Goal: Information Seeking & Learning: Learn about a topic

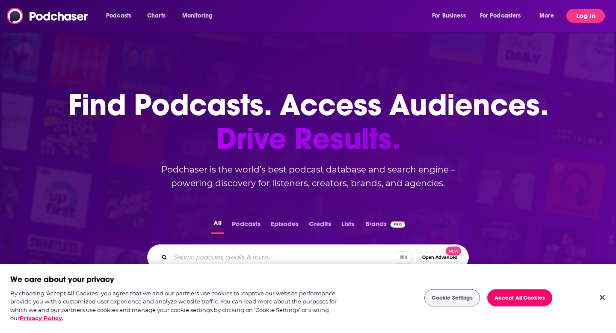
click at [580, 18] on button "Log In" at bounding box center [586, 16] width 39 height 14
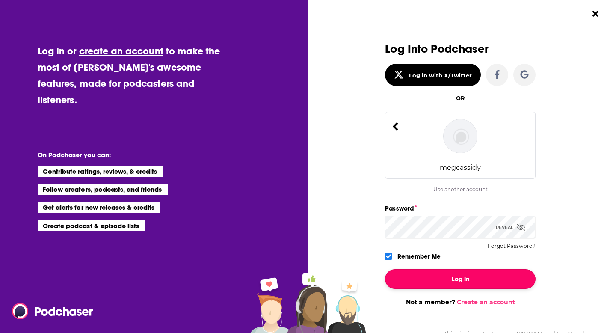
click at [443, 273] on button "Log In" at bounding box center [460, 279] width 151 height 20
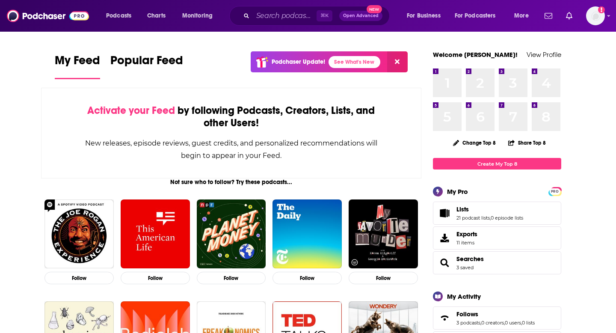
click at [278, 22] on div "⌘ K Open Advanced New" at bounding box center [309, 16] width 160 height 20
click at [276, 20] on input "Search podcasts, credits, & more..." at bounding box center [285, 16] width 64 height 14
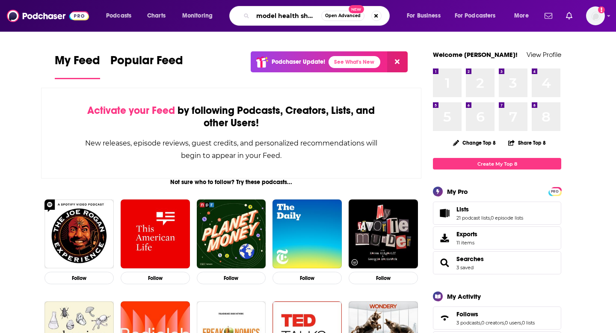
type input "model health show"
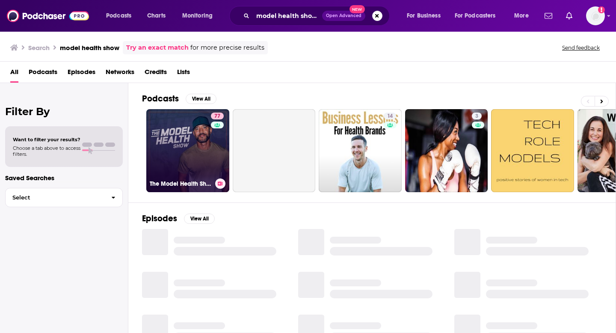
click at [196, 153] on link "77 The Model Health Show" at bounding box center [187, 150] width 83 height 83
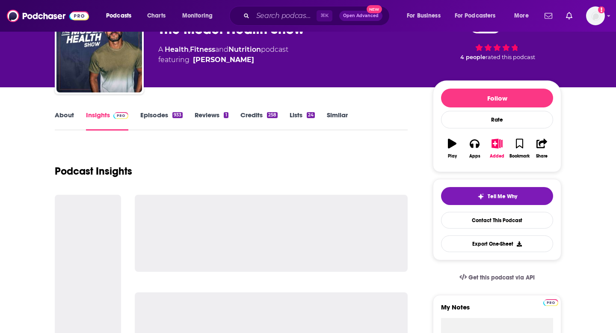
scroll to position [59, 0]
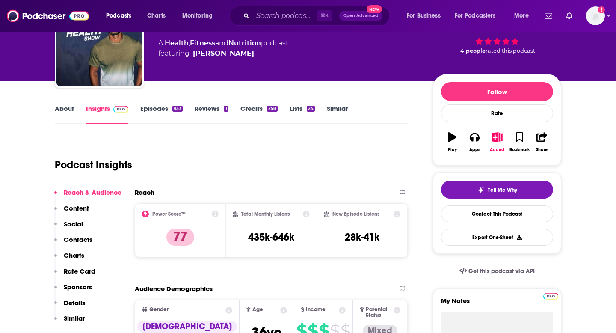
click at [257, 106] on link "Credits 258" at bounding box center [259, 114] width 37 height 20
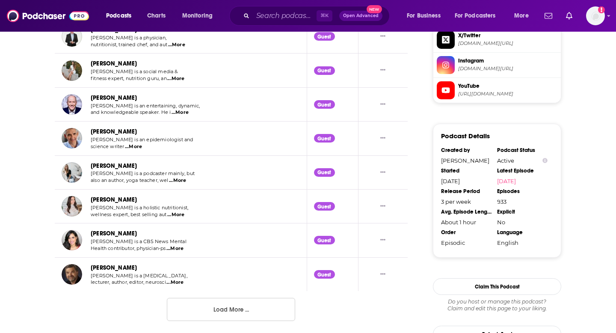
scroll to position [854, 0]
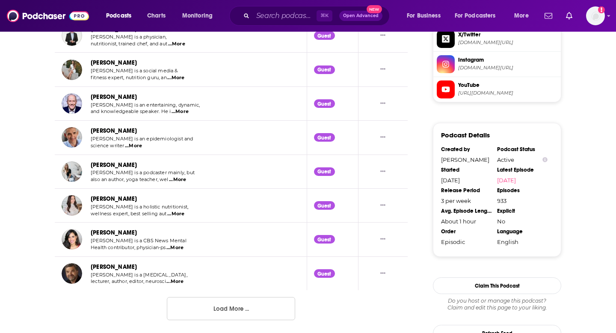
click at [227, 306] on button "Load More ..." at bounding box center [231, 308] width 128 height 23
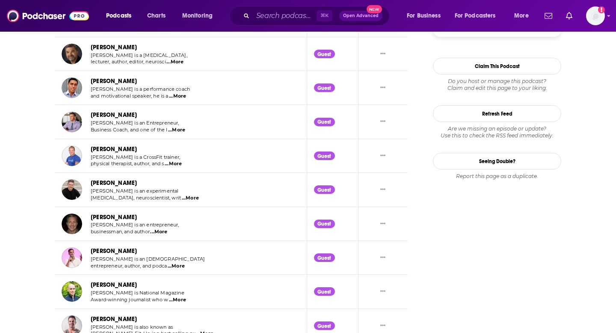
scroll to position [1077, 0]
